Goal: Task Accomplishment & Management: Manage account settings

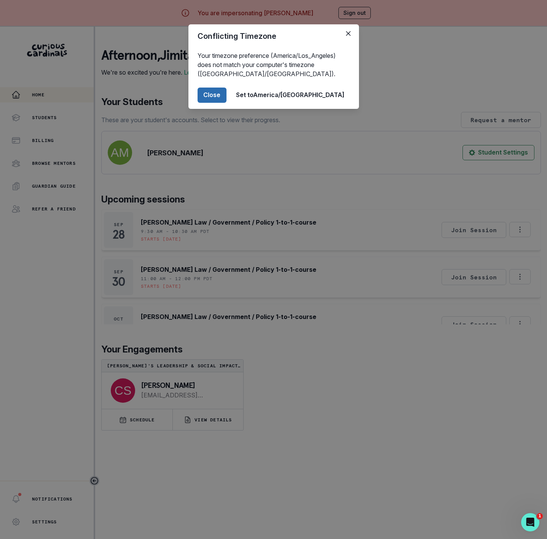
click at [227, 93] on button "Close" at bounding box center [212, 95] width 29 height 15
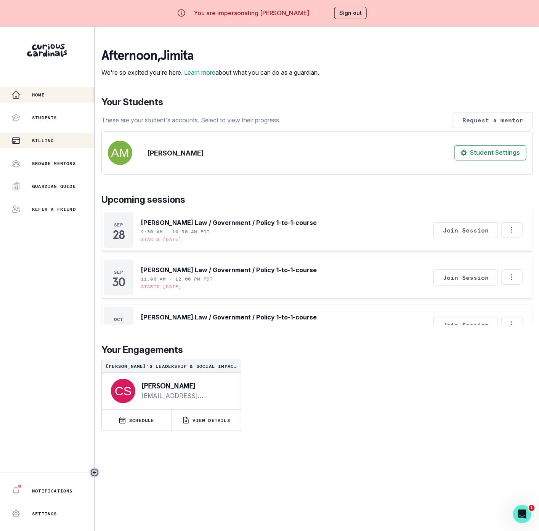
click at [45, 139] on p "Billing" at bounding box center [43, 141] width 22 height 6
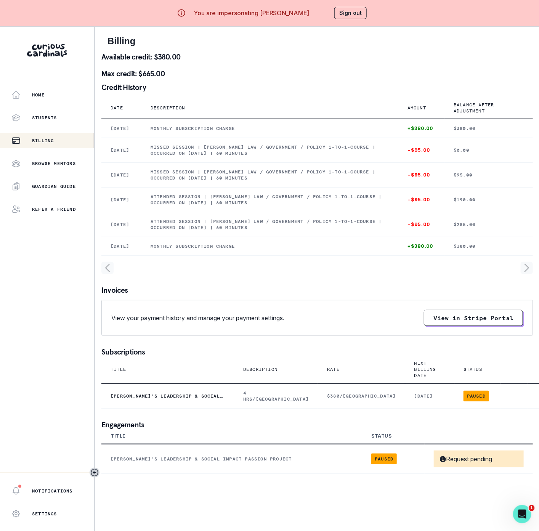
click at [346, 18] on button "Sign out" at bounding box center [350, 13] width 32 height 12
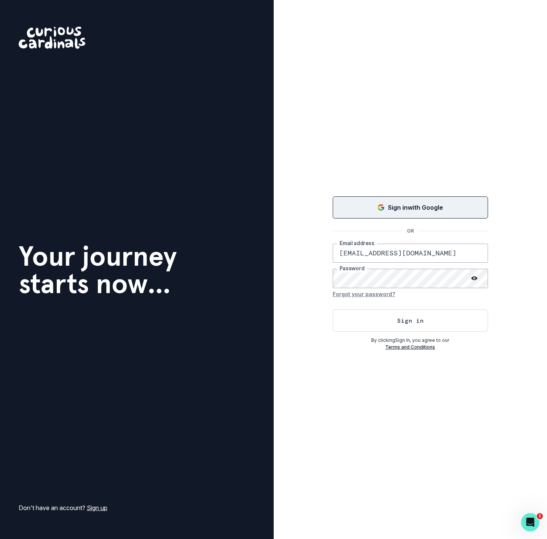
drag, startPoint x: 378, startPoint y: 210, endPoint x: 376, endPoint y: 206, distance: 4.4
click at [378, 209] on icon "Sign in with Google (GSuite)" at bounding box center [382, 208] width 8 height 8
